Goal: Navigation & Orientation: Find specific page/section

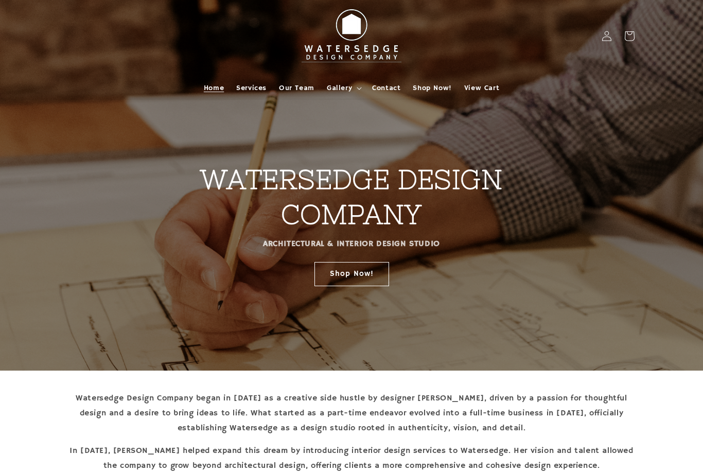
click at [342, 85] on span "Gallery" at bounding box center [339, 87] width 25 height 9
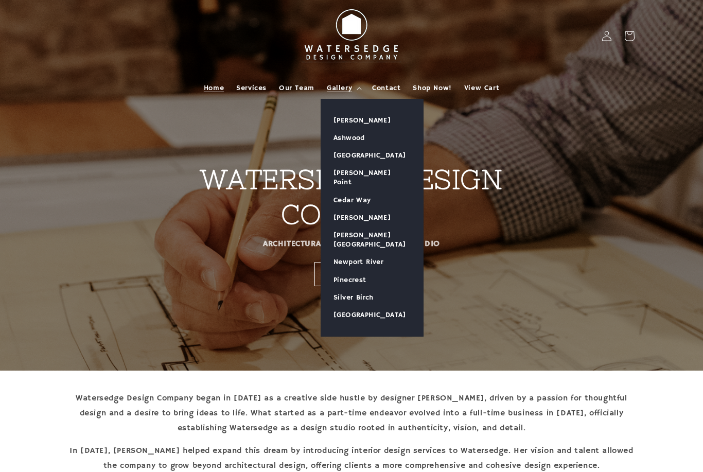
click at [370, 118] on link "[PERSON_NAME]" at bounding box center [372, 120] width 102 height 17
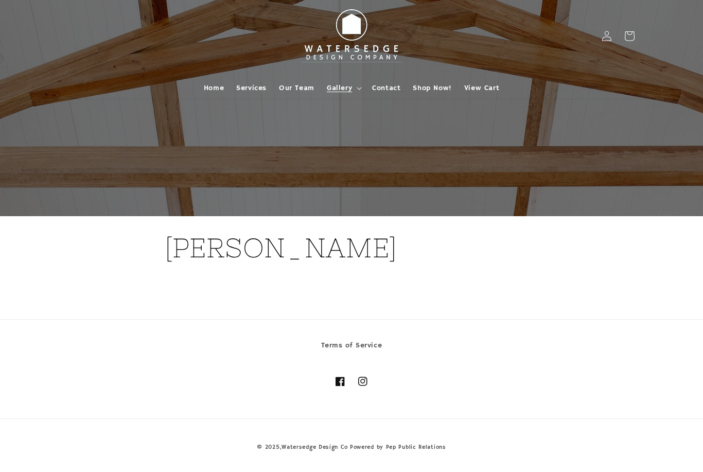
click at [349, 85] on span "Gallery" at bounding box center [339, 87] width 25 height 9
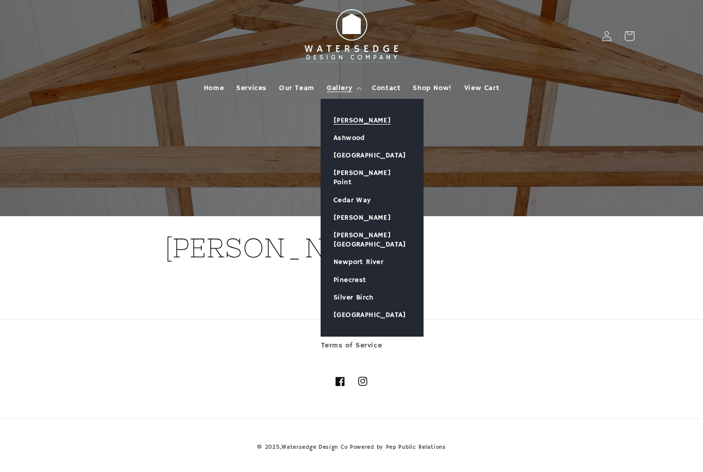
click at [364, 138] on link "Ashwood" at bounding box center [372, 137] width 102 height 17
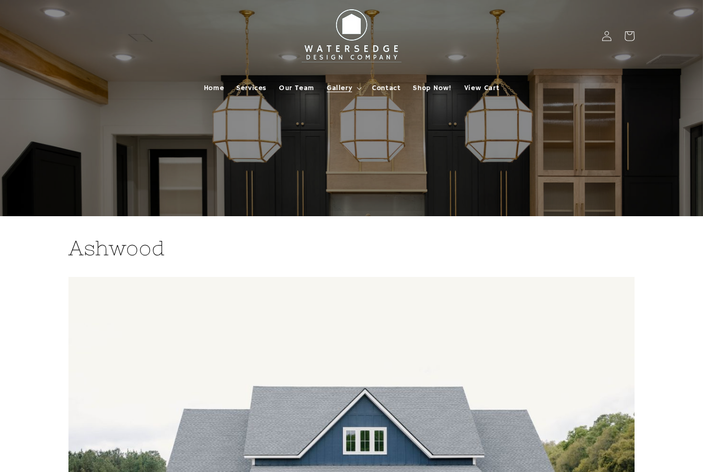
click at [352, 84] on summary "Gallery" at bounding box center [343, 88] width 45 height 22
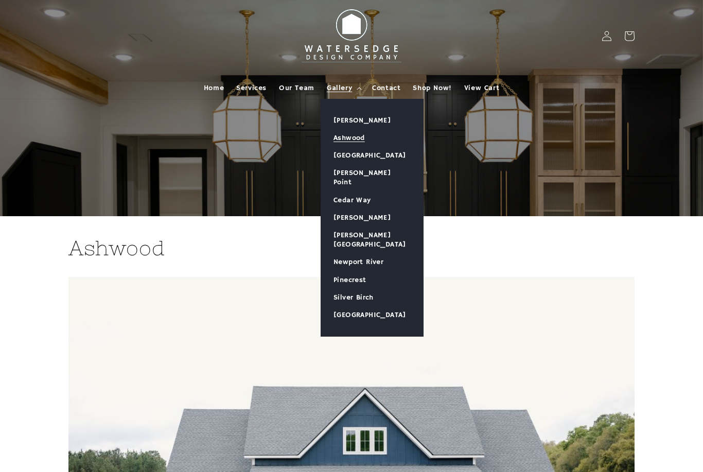
click at [379, 155] on link "[GEOGRAPHIC_DATA]" at bounding box center [372, 155] width 102 height 17
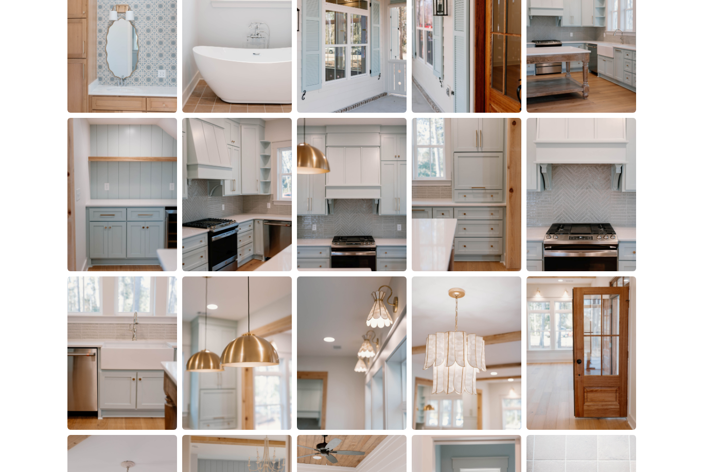
scroll to position [1609, 0]
